Goal: Task Accomplishment & Management: Complete application form

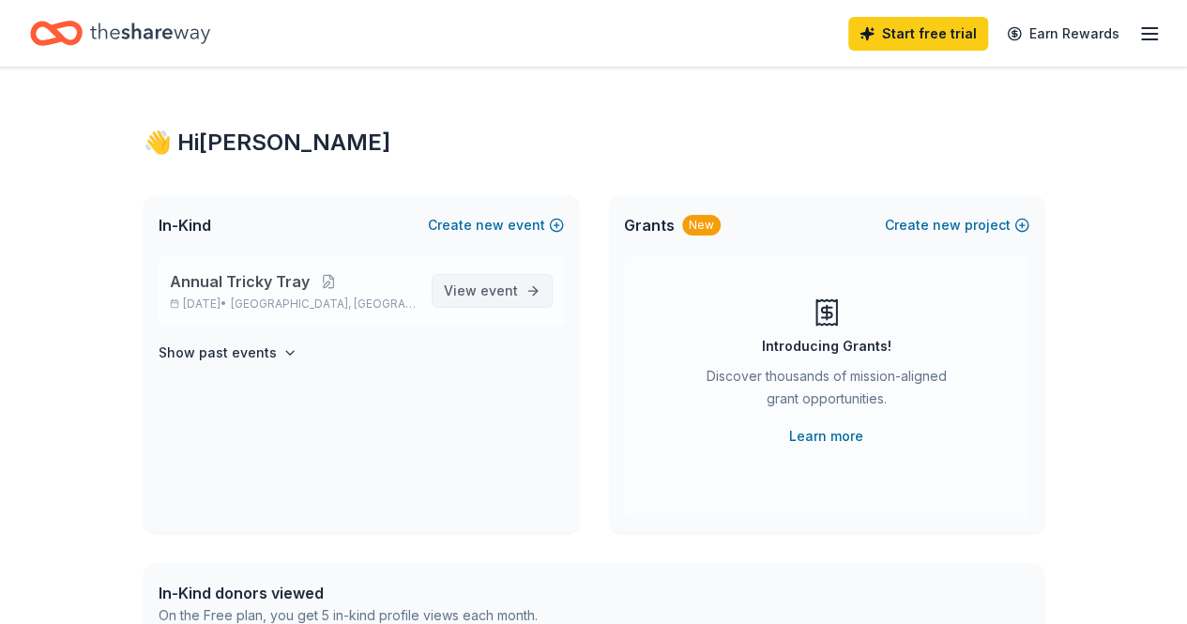
click at [494, 296] on span "event" at bounding box center [500, 290] width 38 height 16
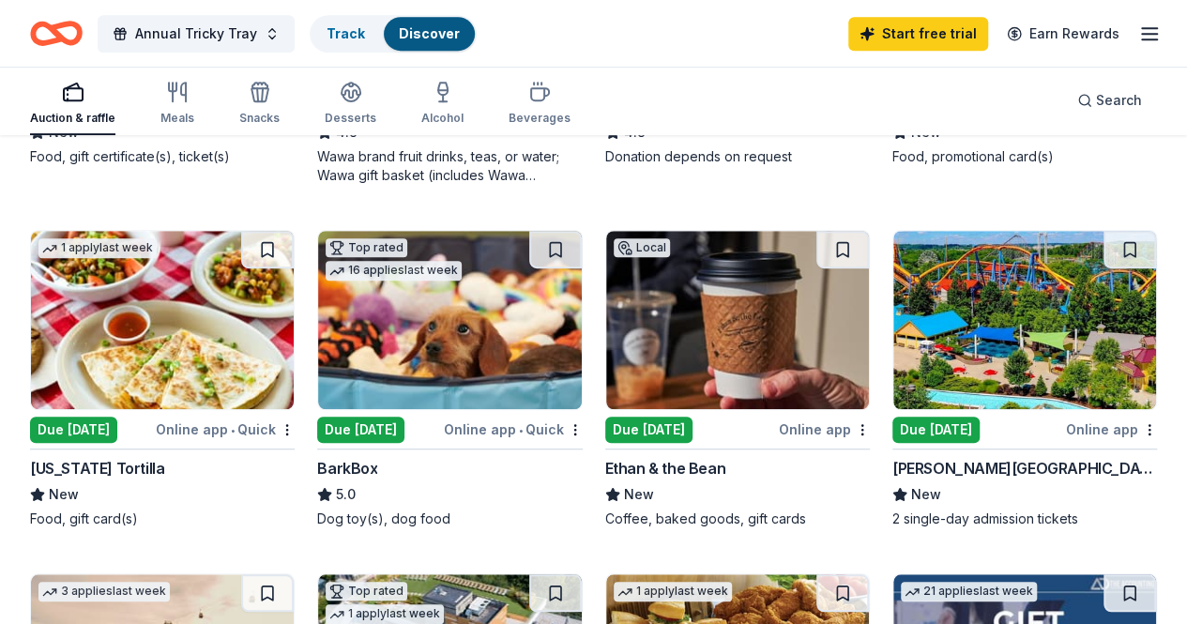
scroll to position [490, 0]
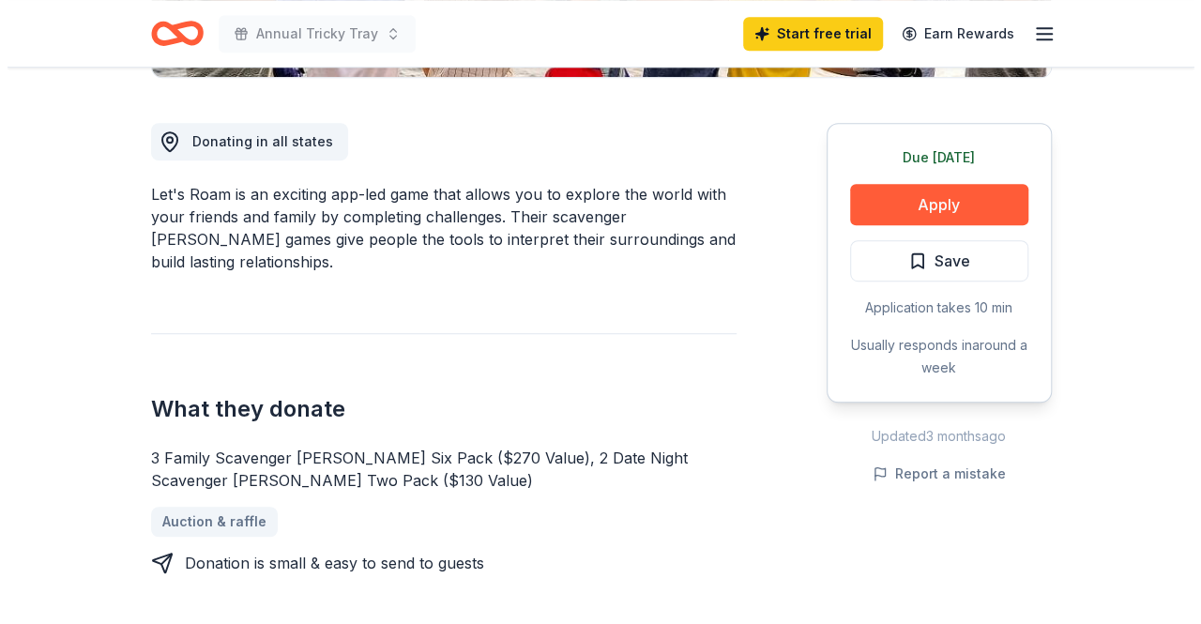
scroll to position [491, 0]
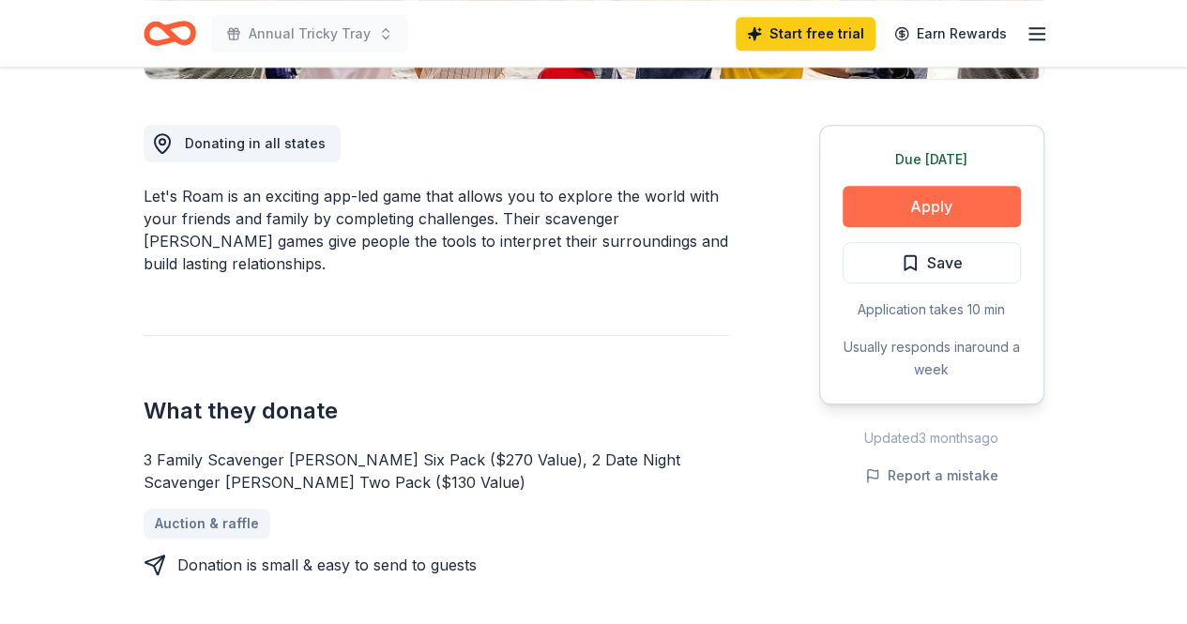
click at [938, 197] on button "Apply" at bounding box center [932, 206] width 178 height 41
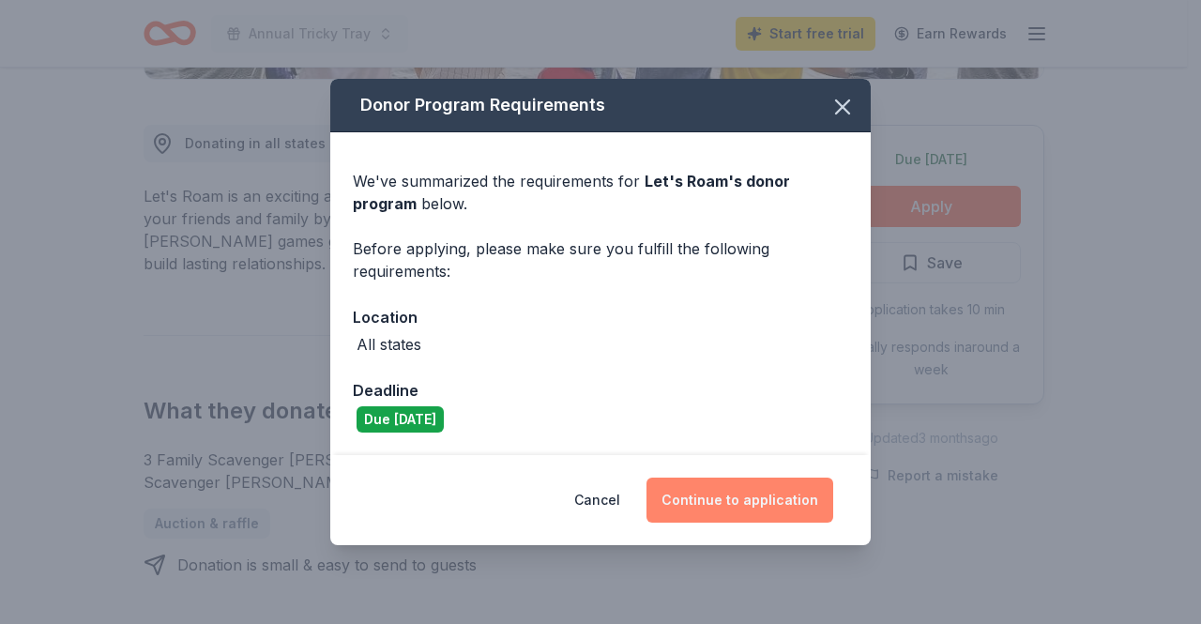
click at [733, 494] on button "Continue to application" at bounding box center [740, 500] width 187 height 45
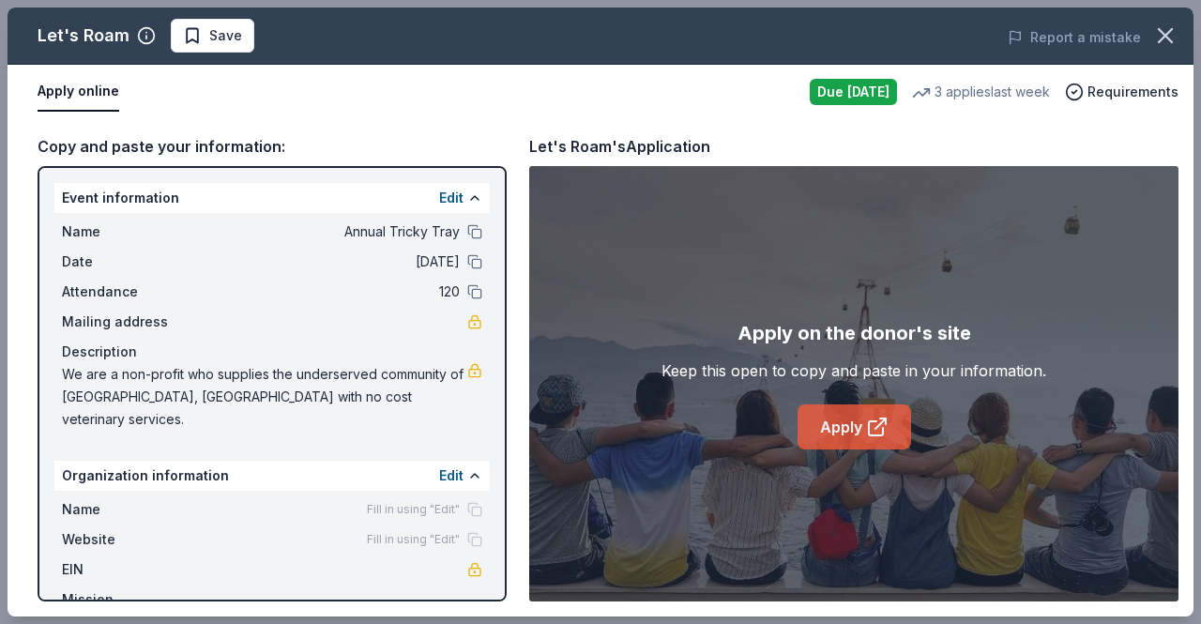
click at [850, 424] on link "Apply" at bounding box center [855, 427] width 114 height 45
